Goal: Communication & Community: Ask a question

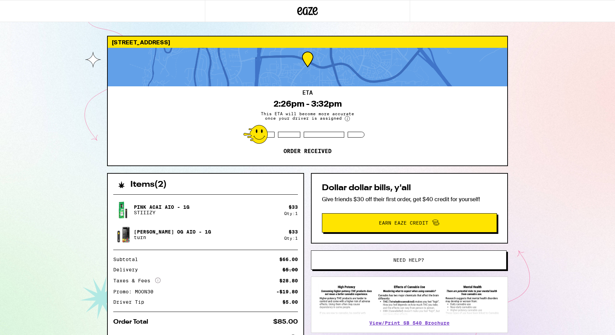
click at [403, 261] on span "Need help?" at bounding box center [409, 259] width 31 height 5
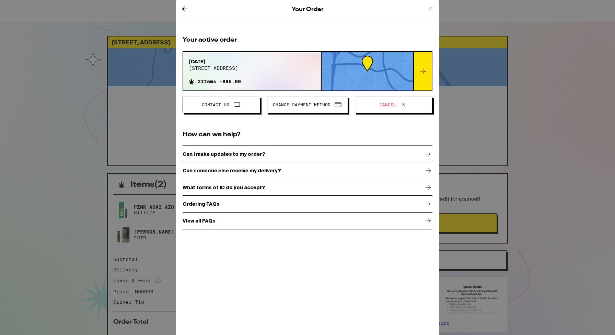
click at [240, 104] on icon at bounding box center [237, 104] width 8 height 8
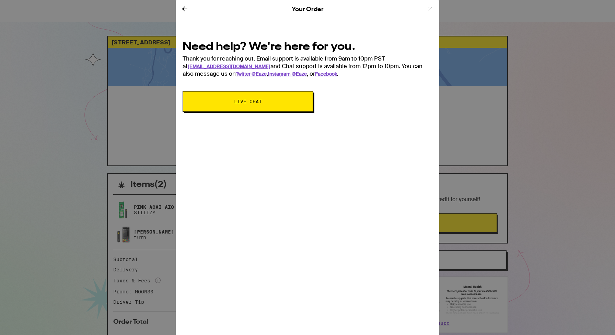
click at [240, 103] on span "Live Chat" at bounding box center [248, 101] width 28 height 5
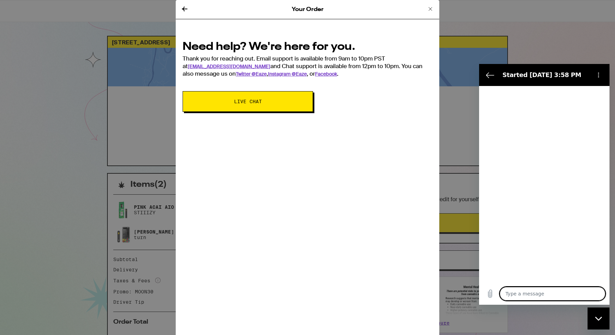
click at [522, 292] on textarea at bounding box center [553, 293] width 106 height 14
type textarea "x"
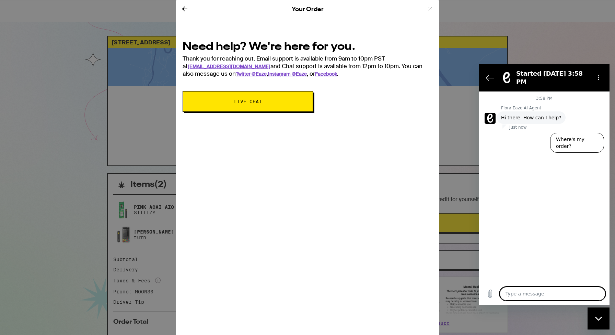
type textarea "O"
type textarea "x"
type textarea "Y"
type textarea "x"
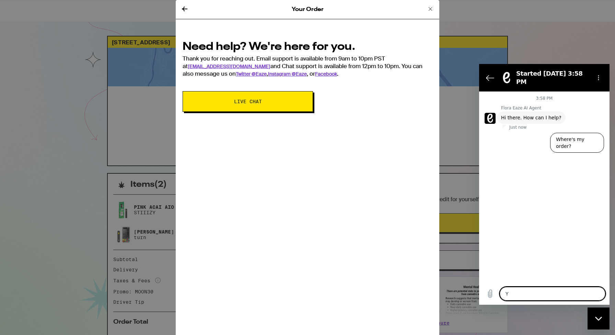
type textarea "YO"
type textarea "x"
type textarea "YOU"
type textarea "x"
type textarea "YOU"
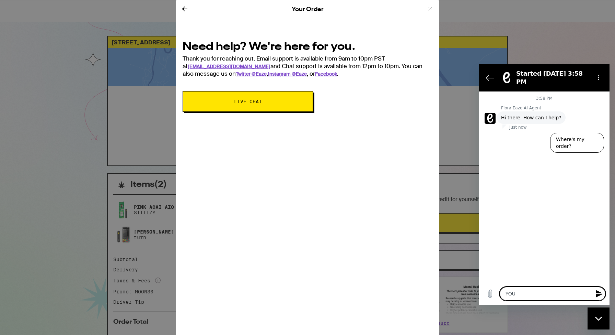
type textarea "x"
type textarea "YOU W"
type textarea "x"
type textarea "YOU WT"
type textarea "x"
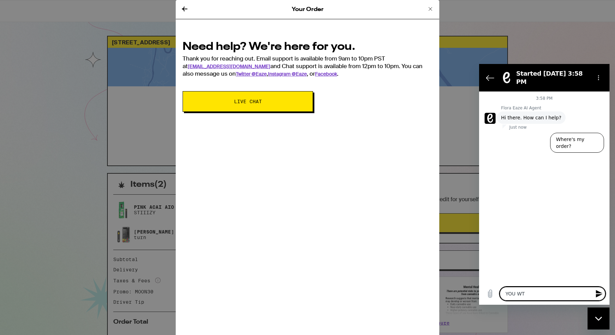
type textarea "YOU WTF"
type textarea "x"
type textarea "YOU WTF!"
type textarea "x"
type textarea "YOU WTF!!"
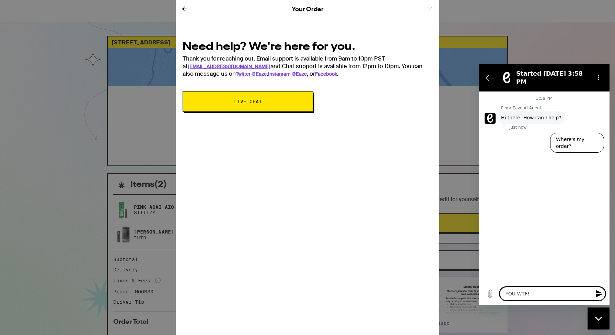
type textarea "x"
click at [516, 294] on textarea "YOU WTF!!" at bounding box center [553, 293] width 106 height 14
type textarea "YO WTF!!"
type textarea "x"
click at [533, 294] on textarea "YO WTF!!" at bounding box center [553, 293] width 106 height 14
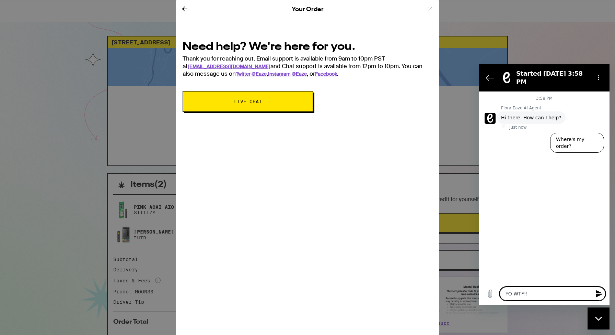
type textarea "YO WTF!!"
type textarea "x"
type textarea "YO WTF!! W"
type textarea "x"
type textarea "YO WTF!! WH"
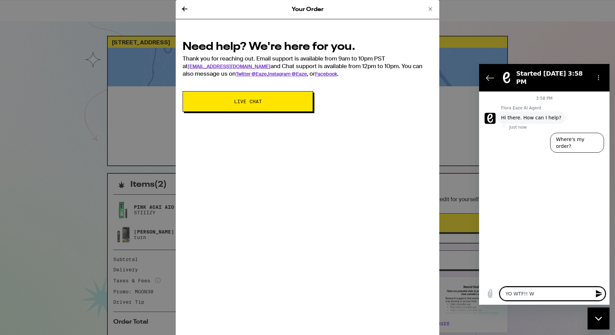
type textarea "x"
type textarea "YO WTF!! WHE"
type textarea "x"
type textarea "YO WTF!! WHER"
type textarea "x"
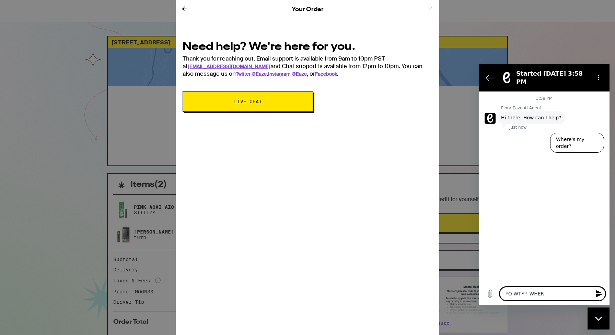
type textarea "YO WTF!! WHERE"
type textarea "x"
type textarea "YO WTF!! WHERE"
type textarea "x"
type textarea "YO WTF!! WHERE I"
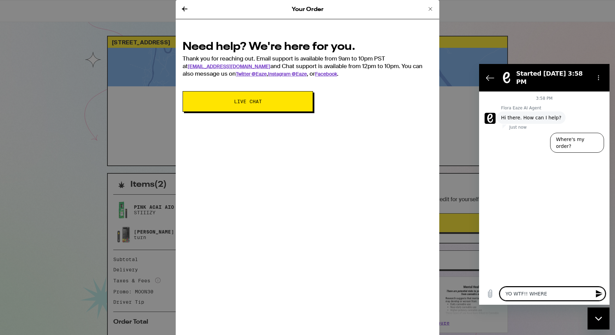
type textarea "x"
type textarea "YO WTF!! WHERE IS"
type textarea "x"
type textarea "YO WTF!! WHERE IS"
type textarea "x"
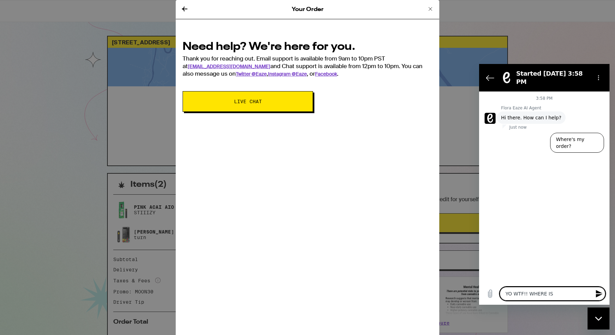
type textarea "YO WTF!! WHERE IS M"
type textarea "x"
type textarea "YO WTF!! WHERE IS MY"
type textarea "x"
type textarea "YO WTF!! WHERE IS MY"
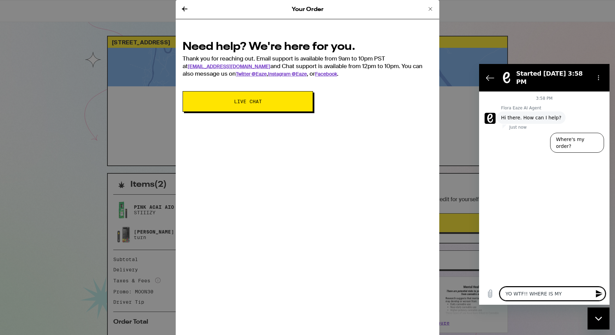
type textarea "x"
type textarea "YO WTF!! WHERE IS MY O"
type textarea "x"
type textarea "YO WTF!! WHERE IS MY OR"
type textarea "x"
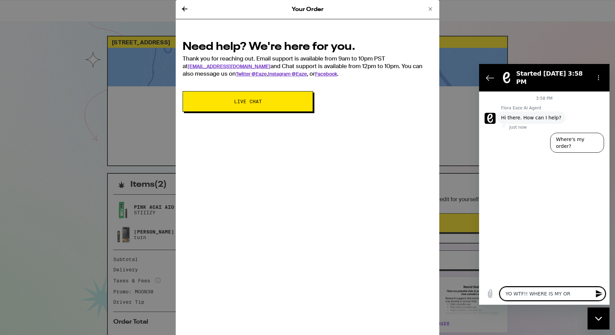
type textarea "YO WTF!! WHERE IS MY ORD"
type textarea "x"
type textarea "YO WTF!! WHERE IS MY ORDE"
type textarea "x"
type textarea "YO WTF!! WHERE IS MY ORDER"
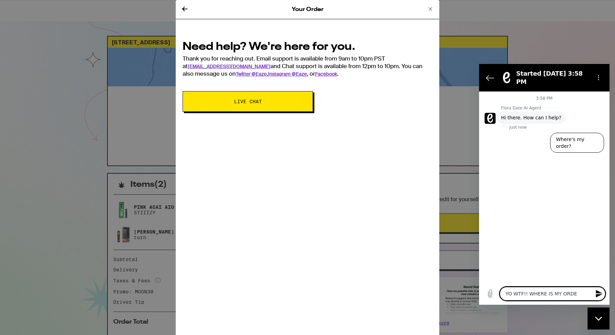
type textarea "x"
type textarea "YO WTF!! WHERE IS MY ORDER?"
type textarea "x"
type textarea "YO WTF!! WHERE IS MY ORDER?!"
type textarea "x"
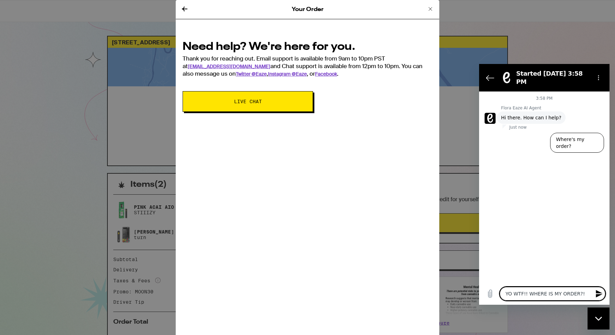
type textarea "YO WTF!! WHERE IS MY ORDER?!!"
type textarea "x"
type textarea "YO WTF!! WHERE IS MY ORDER?!!!"
type textarea "x"
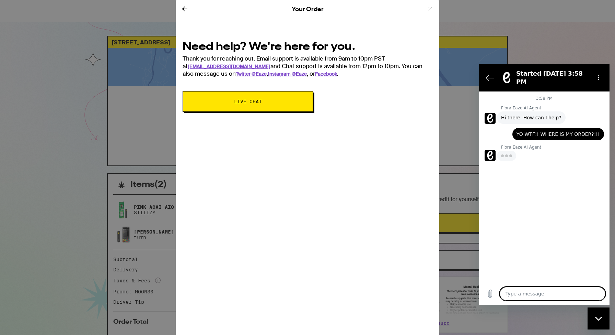
type textarea "x"
click at [497, 176] on div "Flora Eaze AI Agent says: Sorry I couldn't answer your question. Please click o…" at bounding box center [547, 167] width 125 height 34
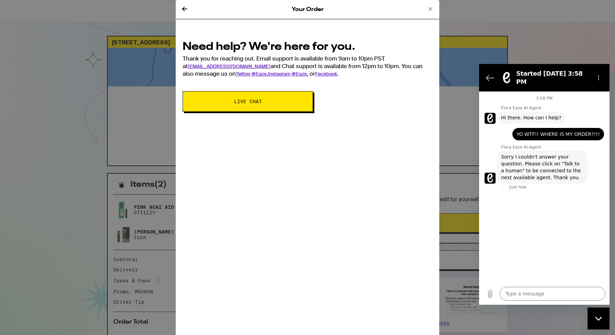
click at [494, 173] on figure at bounding box center [490, 177] width 11 height 11
click at [521, 169] on span "Sorry I couldn't answer your question. Please click on "Talk to a human" to be …" at bounding box center [542, 166] width 82 height 27
click at [491, 77] on icon "Back to the conversation list" at bounding box center [490, 77] width 8 height 8
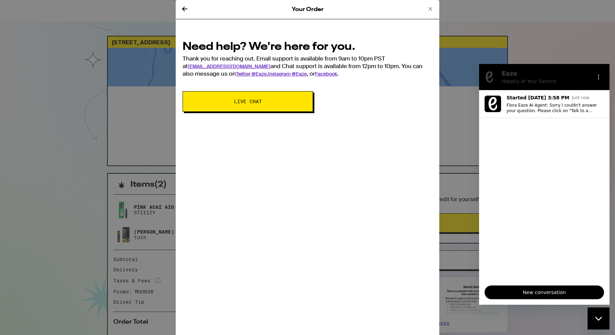
click at [540, 288] on span "New conversation" at bounding box center [545, 292] width 108 height 8
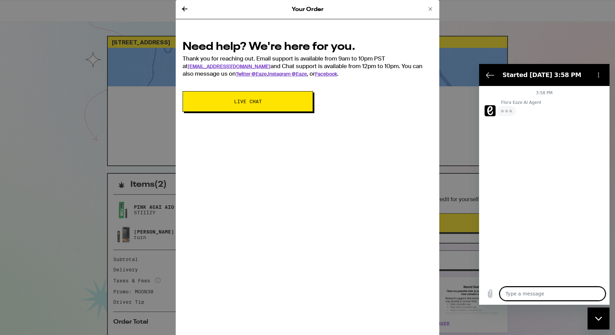
click at [530, 295] on textarea at bounding box center [553, 293] width 106 height 14
type textarea "x"
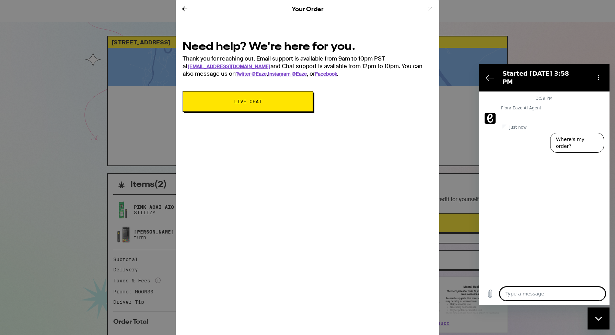
type textarea "h"
type textarea "x"
type textarea "hu"
type textarea "x"
type textarea "hua"
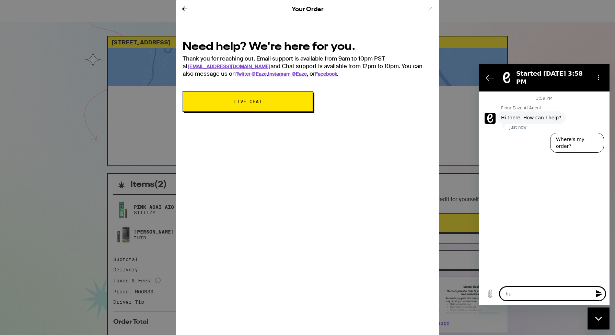
type textarea "x"
type textarea "huan"
type textarea "x"
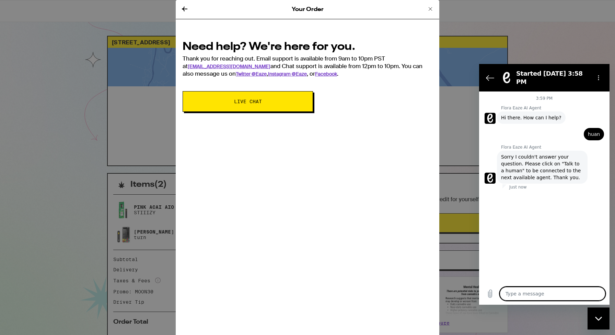
click at [521, 293] on textarea at bounding box center [553, 293] width 106 height 14
type textarea "h"
type textarea "x"
type textarea "hi"
type textarea "x"
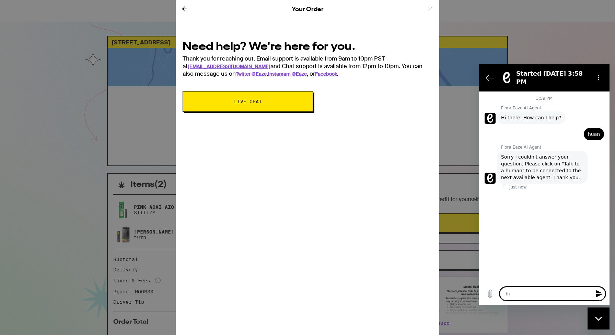
type textarea "h"
type textarea "x"
type textarea "hu"
type textarea "x"
type textarea "hum"
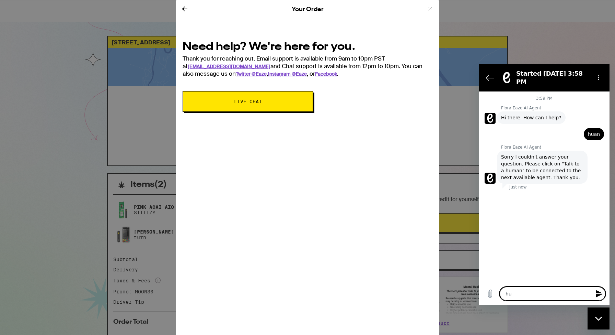
type textarea "x"
type textarea "huma"
type textarea "x"
type textarea "human"
type textarea "x"
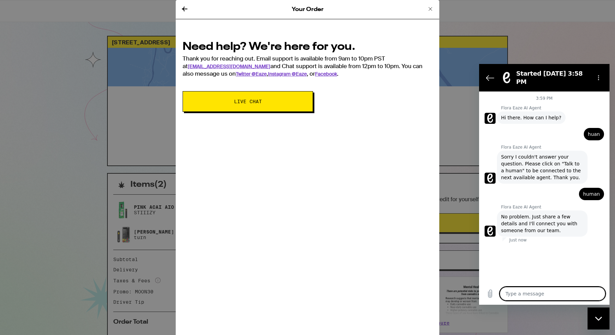
type textarea "x"
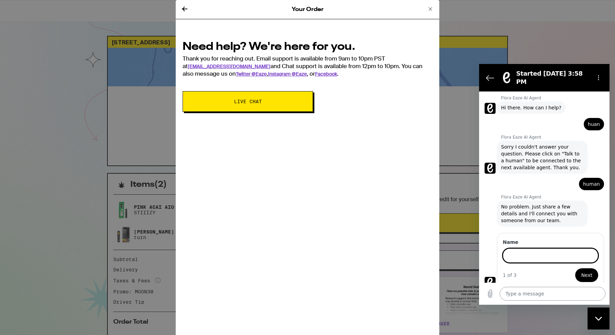
scroll to position [9, 0]
click at [525, 255] on input "Name" at bounding box center [550, 255] width 95 height 14
type input "[PERSON_NAME]"
click at [576, 268] on button "Next" at bounding box center [587, 275] width 23 height 14
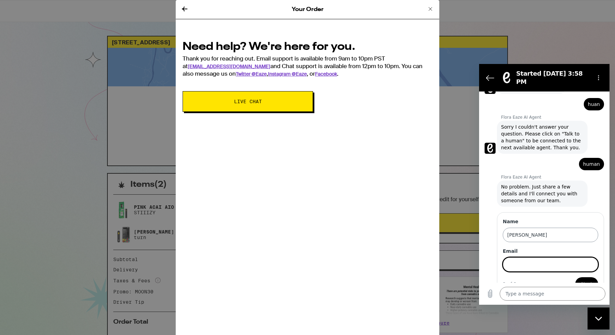
scroll to position [39, 0]
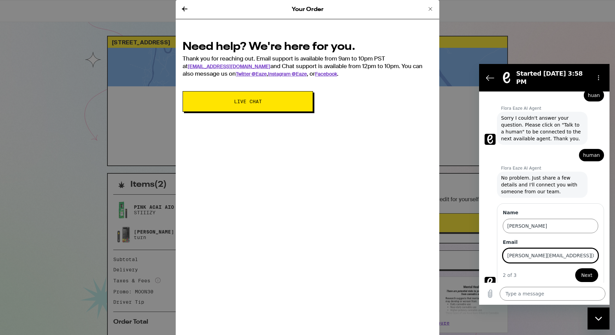
type input "[PERSON_NAME][EMAIL_ADDRESS][DOMAIN_NAME]"
click at [592, 271] on span "Next" at bounding box center [586, 275] width 11 height 8
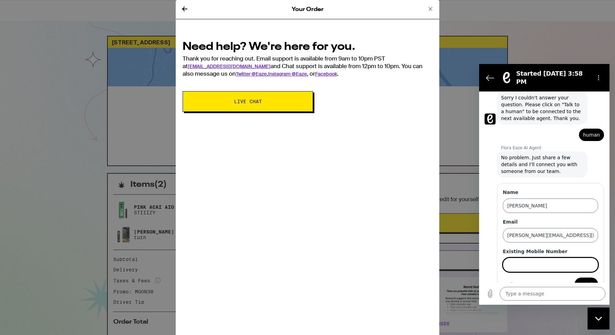
scroll to position [68, 0]
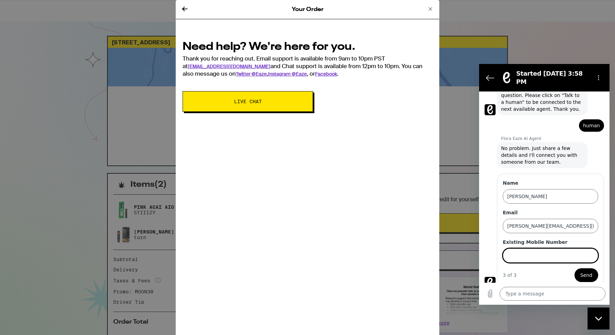
click at [546, 253] on input "Existing Mobile Number" at bounding box center [550, 255] width 95 height 14
type input "4155726984"
click at [587, 271] on span "Send" at bounding box center [587, 275] width 12 height 8
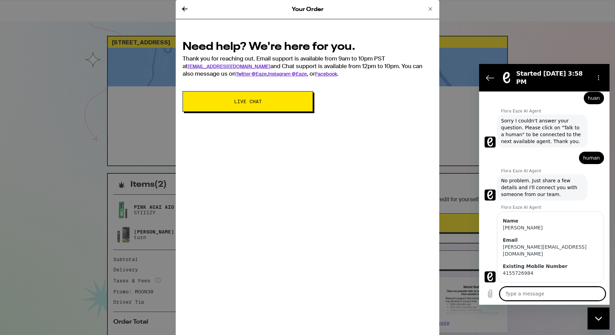
scroll to position [39, 0]
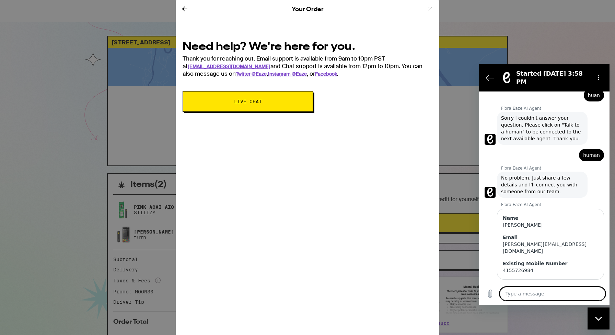
type textarea "x"
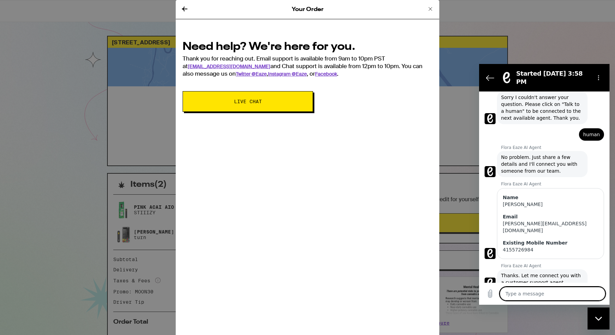
click at [543, 292] on textarea at bounding box center [553, 293] width 106 height 14
click at [541, 293] on textarea at bounding box center [553, 293] width 106 height 14
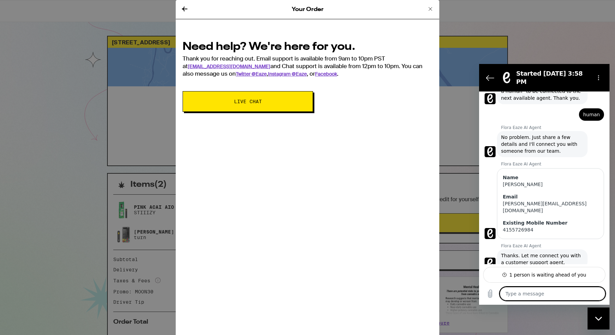
type textarea "Y"
type textarea "x"
type textarea "YO"
type textarea "x"
type textarea "[PERSON_NAME]"
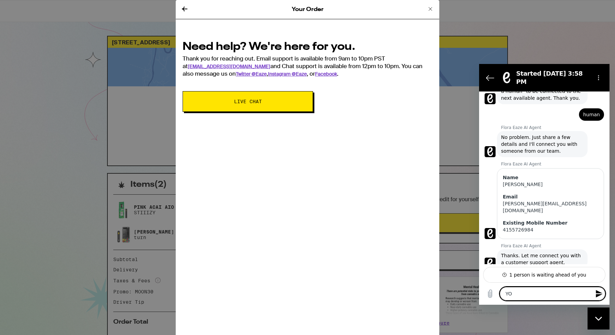
type textarea "x"
type textarea "YOOO"
type textarea "x"
type textarea "YOOOO"
type textarea "x"
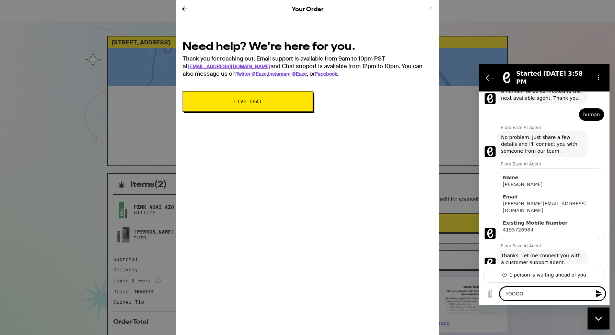
type textarea "YOOOO!"
type textarea "x"
type textarea "YOOOO!!"
type textarea "x"
type textarea "YOOOO!!!"
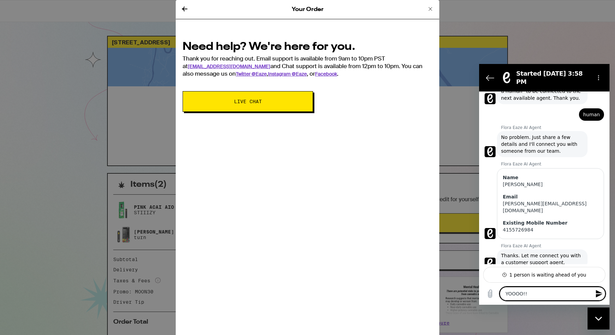
type textarea "x"
type textarea "YOOOO!!!!"
type textarea "x"
type textarea "YOOOO!!!!"
type textarea "x"
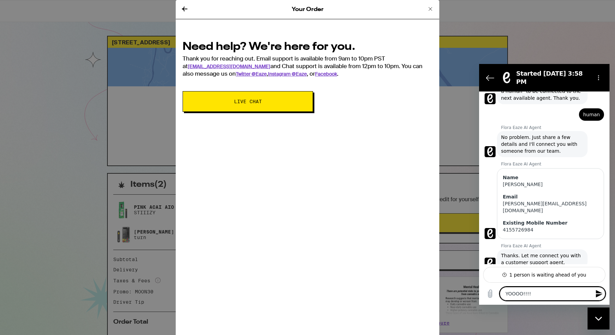
type textarea "YOOOO!!!! W"
type textarea "x"
type textarea "YOOOO!!!! WT"
type textarea "x"
type textarea "YOOOO!!!! WTF"
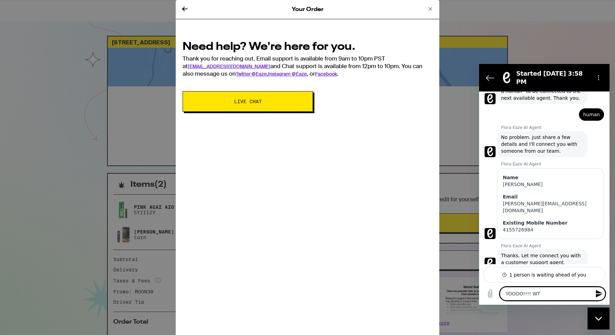
type textarea "x"
type textarea "YOOOO!!!! WTF?"
type textarea "x"
type textarea "YOOOO!!!! WTF?!"
type textarea "x"
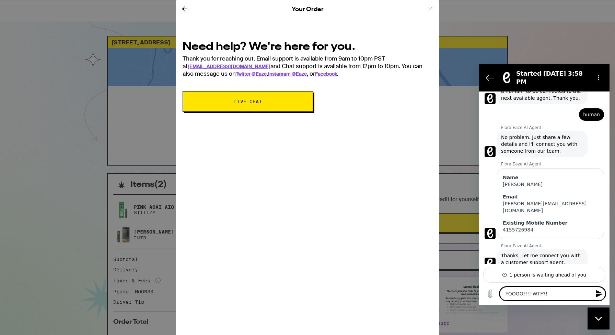
type textarea "YOOOO!!!! WTF?!?"
type textarea "x"
type textarea "YOOOO!!!! WTF?!?!"
type textarea "x"
type textarea "YOOOO!!!! WTF?!?!"
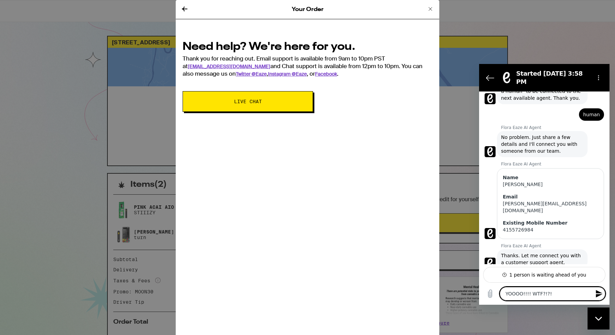
type textarea "x"
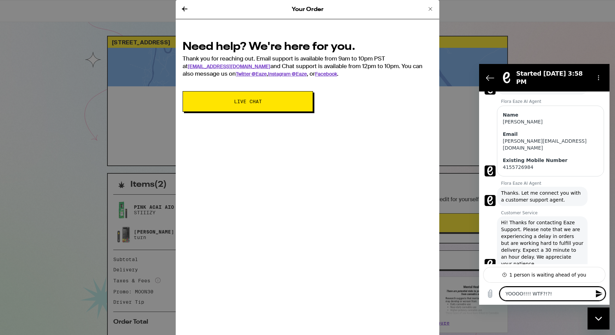
type textarea "YOOOO!!!! WTF?!?! W"
type textarea "x"
type textarea "YOOOO!!!! WTF?!?! WH"
type textarea "x"
type textarea "YOOOO!!!! WTF?!?! WHE"
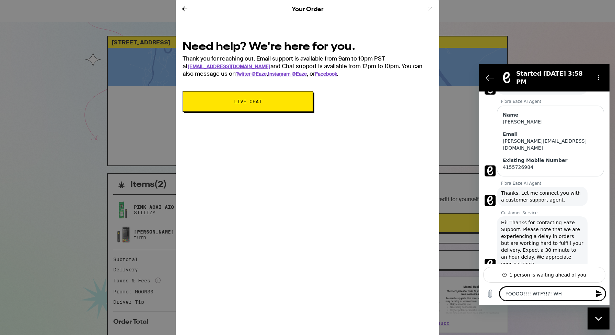
type textarea "x"
type textarea "YOOOO!!!! WTF?!?! WHER"
type textarea "x"
type textarea "YOOOO!!!! WTF?!?! WHERE"
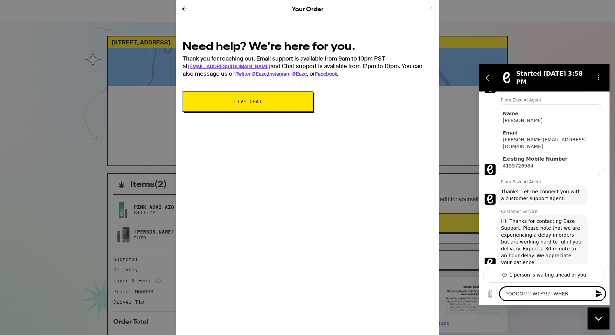
type textarea "x"
type textarea "YOOOO!!!! WTF?!?! WHERE"
type textarea "x"
type textarea "YOOOO!!!! WTF?!?! WHERE I"
type textarea "x"
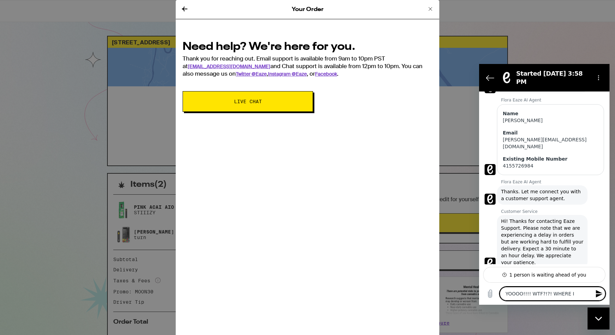
type textarea "YOOOO!!!! WTF?!?! WHERE IS"
type textarea "x"
type textarea "YOOOO!!!! WTF?!?! WHERE IS"
type textarea "x"
type textarea "YOOOO!!!! WTF?!?! WHERE IS M"
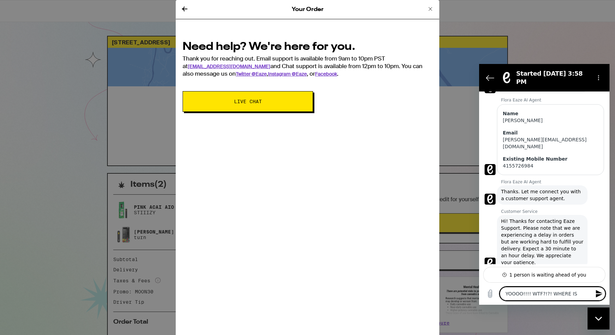
type textarea "x"
type textarea "YOOOO!!!! WTF?!?! WHERE IS MY"
type textarea "x"
type textarea "YOOOO!!!! WTF?!?! WHERE IS MY"
type textarea "x"
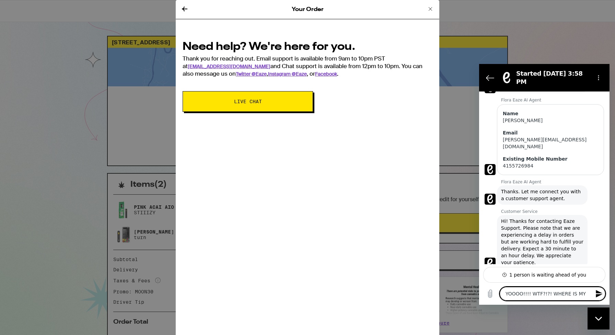
type textarea "YOOOO!!!! WTF?!?! WHERE IS MY O"
type textarea "x"
type textarea "YOOOO!!!! WTF?!?! WHERE IS MY OR"
type textarea "x"
type textarea "YOOOO!!!! WTF?!?! WHERE IS MY ORD"
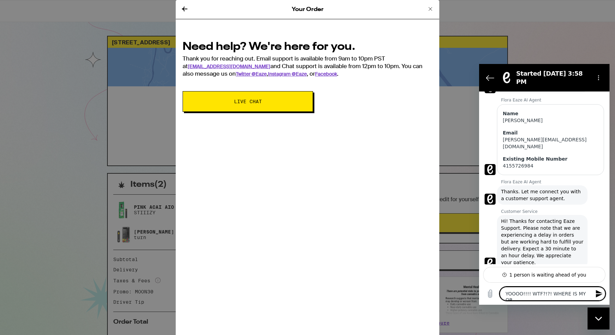
type textarea "x"
type textarea "YOOOO!!!! WTF?!?! WHERE IS MY ORDE"
type textarea "x"
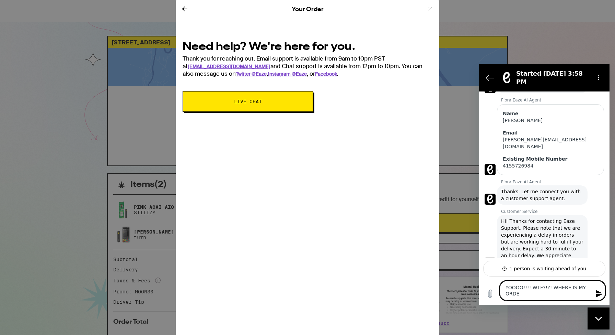
type textarea "YOOOO!!!! WTF?!?! WHERE IS MY ORDER"
type textarea "x"
type textarea "YOOOO!!!! WTF?!?! WHERE IS MY ORDER?"
type textarea "x"
type textarea "YOOOO!!!! WTF?!?! WHERE IS MY ORDER?!"
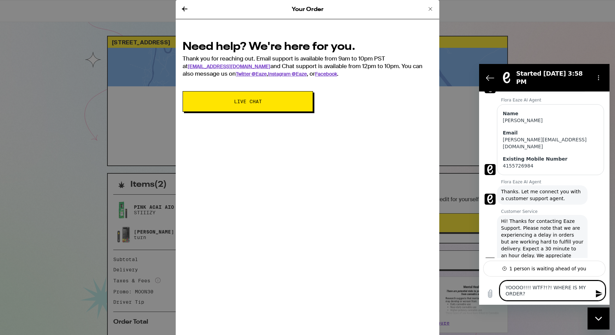
type textarea "x"
type textarea "YOOOO!!!! WTF?!?! WHERE IS MY ORDER?!?"
type textarea "x"
type textarea "YOOOO!!!! WTF?!?! WHERE IS MY ORDER?!?!"
type textarea "x"
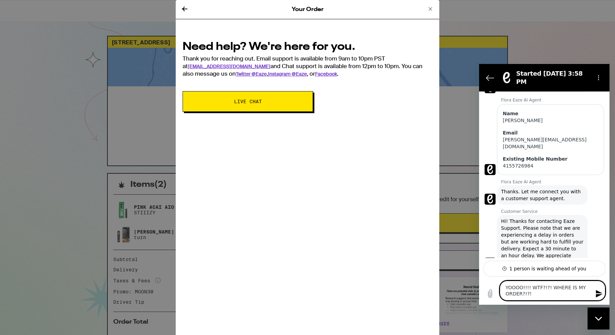
type textarea "YOOOO!!!! WTF?!?! WHERE IS MY ORDER?!?!?"
type textarea "x"
type textarea "YOOOO!!!! WTF?!?! WHERE IS MY ORDER?!?!?!"
type textarea "x"
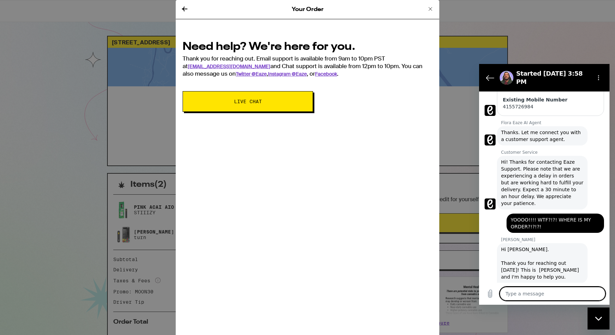
scroll to position [202, 0]
type textarea "x"
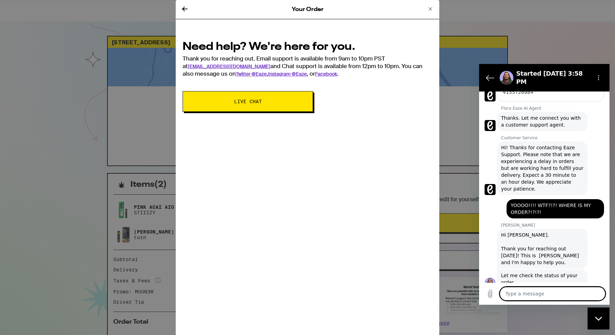
scroll to position [218, 0]
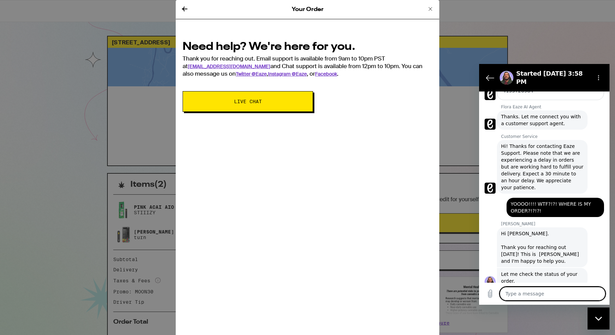
type textarea "t"
type textarea "x"
type textarea "th"
type textarea "x"
type textarea "thi"
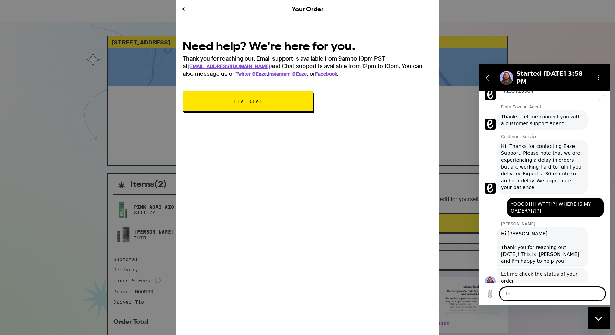
type textarea "x"
type textarea "this"
type textarea "x"
type textarea "this"
type textarea "x"
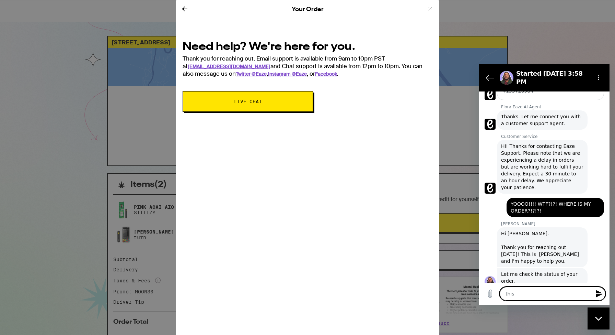
type textarea "this i"
type textarea "x"
type textarea "this is"
type textarea "x"
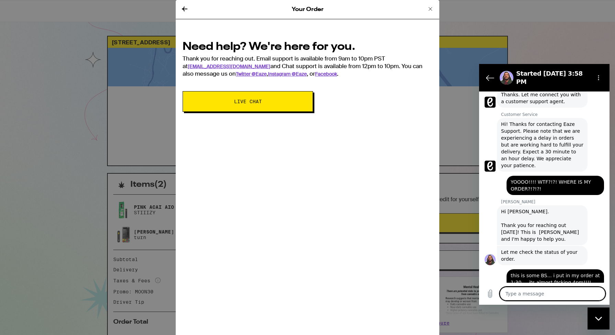
scroll to position [241, 0]
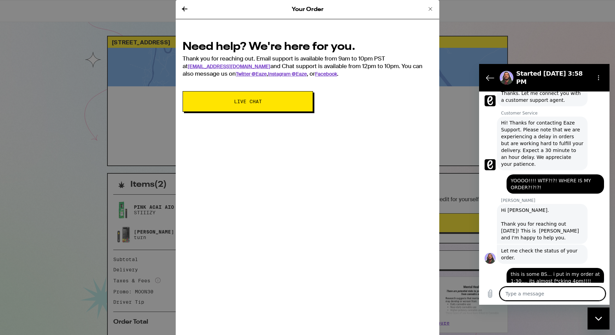
click at [511, 293] on textarea at bounding box center [553, 293] width 106 height 14
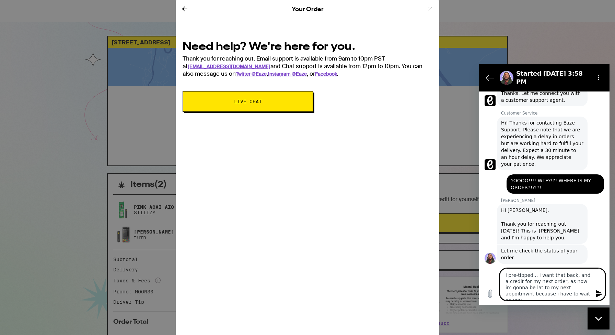
click at [579, 286] on textarea "i pre-tipped... i want that back, and a credit for my next order, as now im gon…" at bounding box center [553, 284] width 106 height 32
click at [576, 287] on textarea "i pre-tipped... i want that back, and a credit for my next order, as now im gon…" at bounding box center [553, 284] width 106 height 32
click at [580, 289] on textarea "i pre-tipped... i want that back, and a credit for my next order, as now im gon…" at bounding box center [553, 284] width 106 height 32
click at [576, 292] on textarea "i pre-tipped... i want that back, and a credit for my next order, as now im gon…" at bounding box center [553, 284] width 106 height 32
click at [572, 288] on textarea "i pre-tipped... i want that back, and a credit for my next order, as now im gon…" at bounding box center [553, 284] width 106 height 32
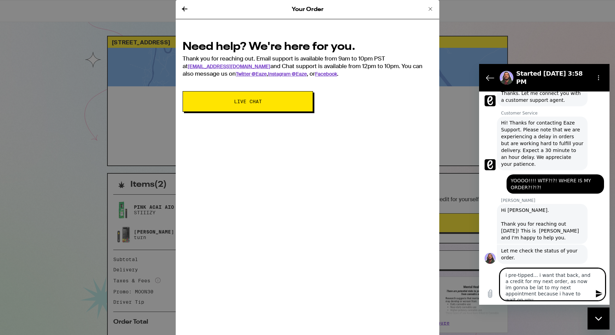
scroll to position [273, 0]
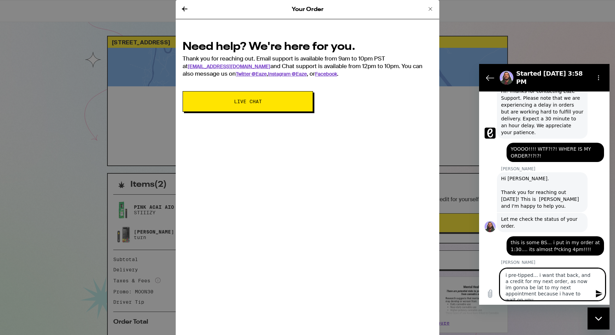
click at [578, 282] on textarea "i pre-tipped... i want that back, and a credit for my next order, as now im gon…" at bounding box center [553, 284] width 106 height 32
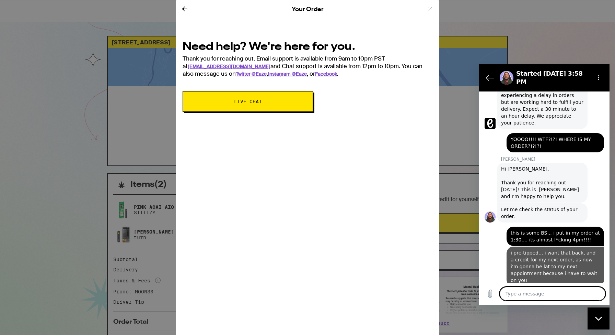
scroll to position [288, 0]
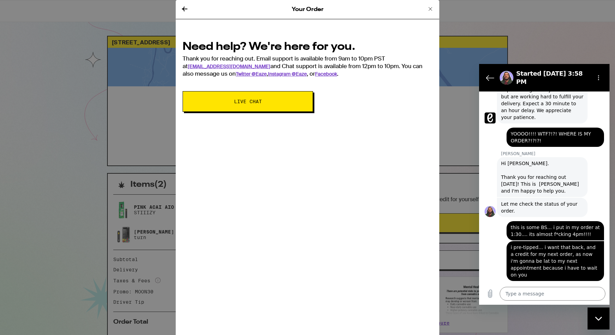
click at [497, 240] on div "says: i pre-tipped... i want that back, and a credit for my next order, as now …" at bounding box center [541, 260] width 125 height 41
click at [510, 293] on textarea at bounding box center [553, 293] width 106 height 14
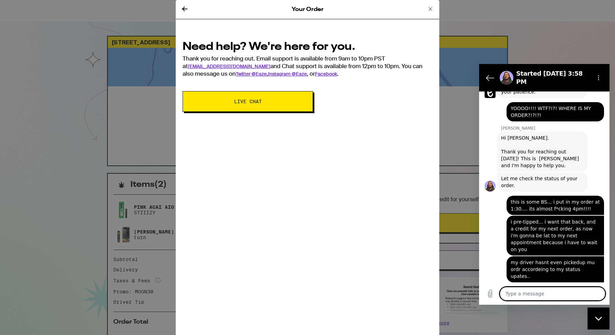
scroll to position [315, 0]
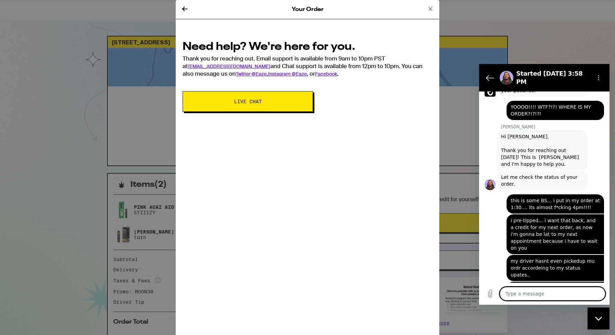
click at [495, 213] on div "says: i pre-tipped... i want that back, and a credit for my next order, as now …" at bounding box center [541, 233] width 125 height 41
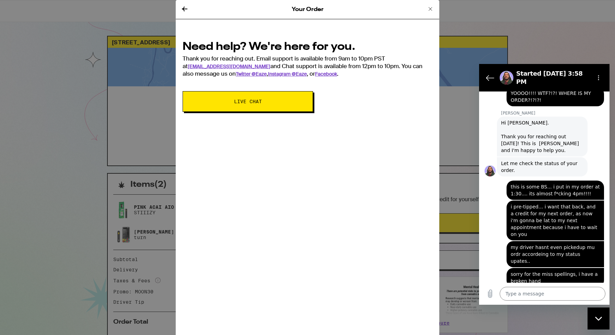
scroll to position [328, 0]
click at [495, 208] on div "says: i pre-tipped... i want that back, and a credit for my next order, as now …" at bounding box center [541, 220] width 125 height 41
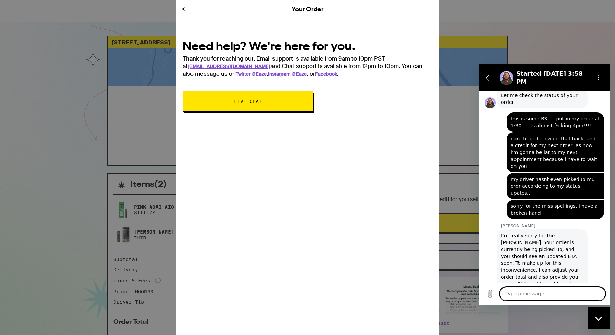
scroll to position [396, 0]
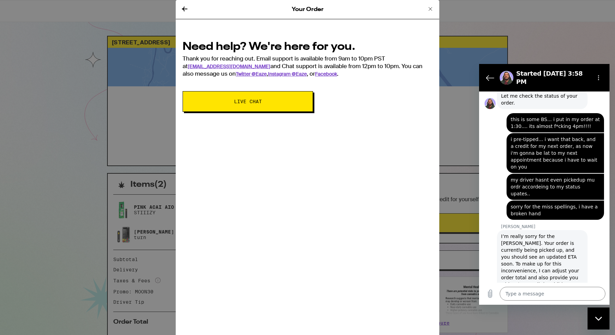
click at [495, 229] on div "[PERSON_NAME] says: I’m really sorry for the [PERSON_NAME]. Your order is curre…" at bounding box center [547, 270] width 125 height 82
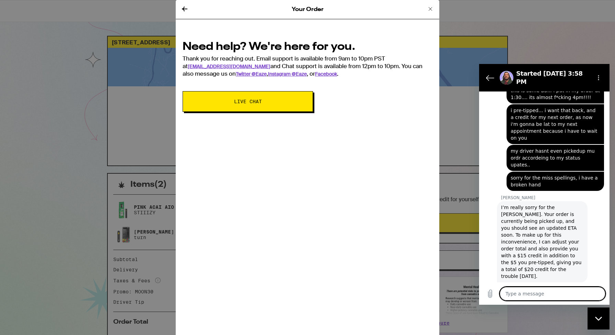
scroll to position [426, 0]
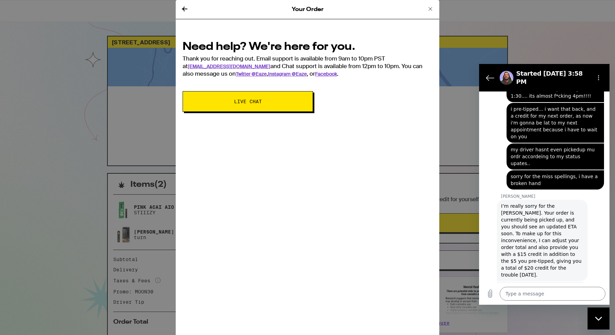
click at [494, 169] on div "says: sorry for the miss [PERSON_NAME], i have a broken hand" at bounding box center [541, 179] width 125 height 20
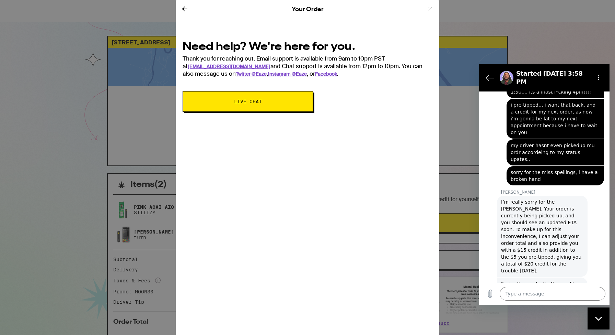
scroll to position [430, 0]
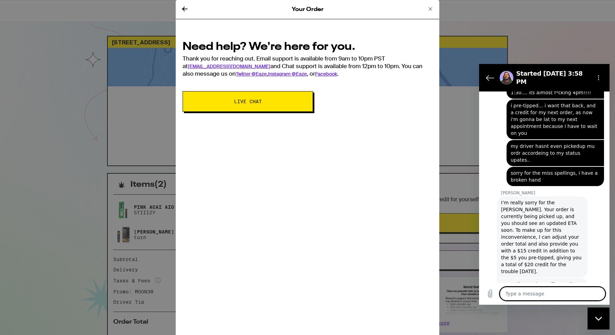
click at [519, 297] on textarea at bounding box center [553, 293] width 106 height 14
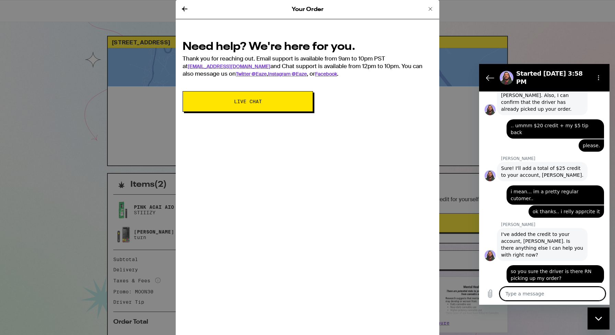
scroll to position [667, 0]
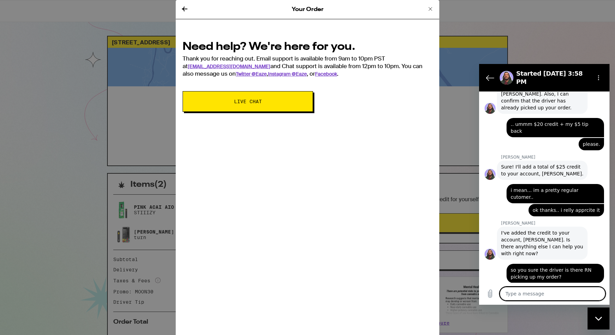
click at [518, 294] on textarea at bounding box center [553, 293] width 106 height 14
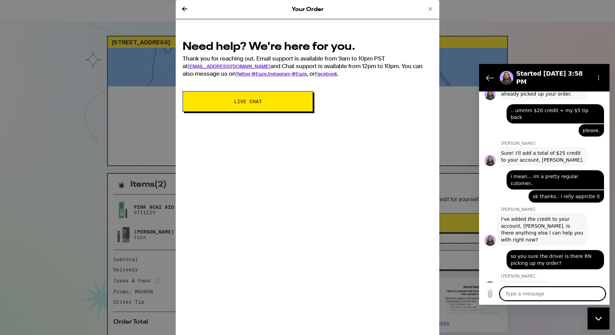
scroll to position [680, 0]
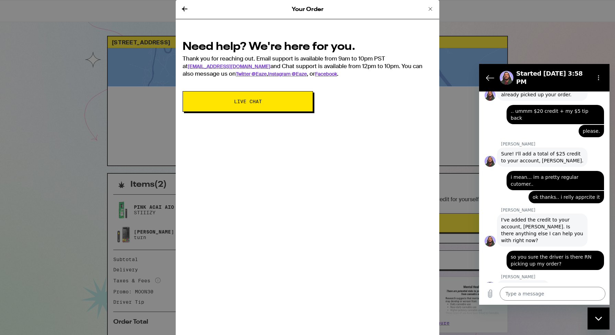
click at [499, 316] on div "says: it*" at bounding box center [541, 322] width 125 height 13
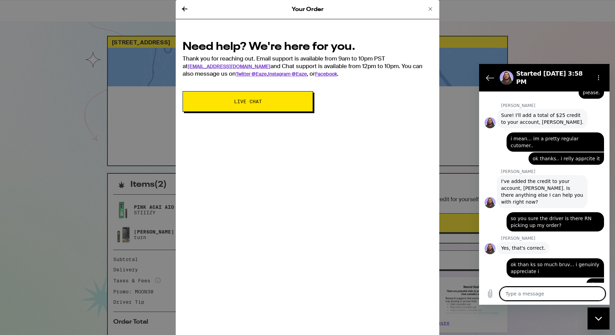
scroll to position [720, 0]
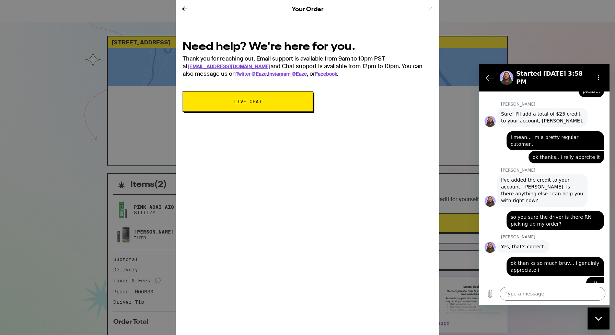
click at [545, 8] on div "Your Order Need help? We're here for you. Thank you for reaching out. Email sup…" at bounding box center [307, 167] width 615 height 335
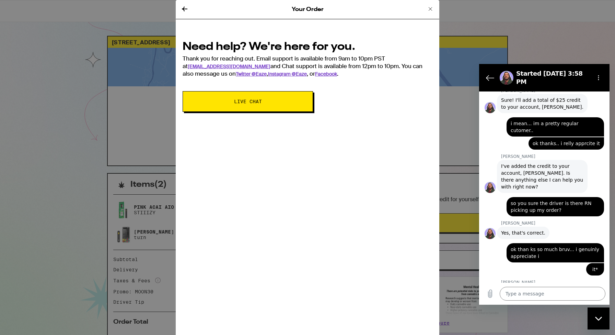
scroll to position [733, 0]
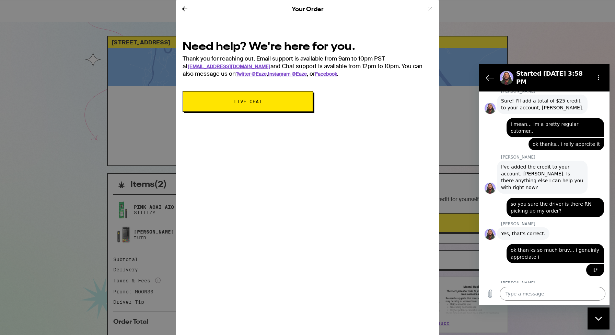
click at [429, 9] on icon at bounding box center [431, 9] width 8 height 8
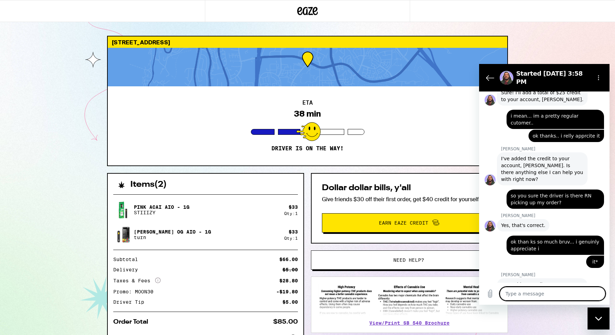
scroll to position [743, 0]
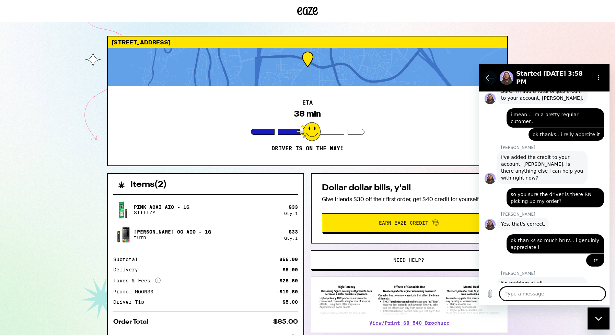
click at [494, 74] on icon "Back to the conversation list" at bounding box center [490, 77] width 8 height 8
